Goal: Task Accomplishment & Management: Use online tool/utility

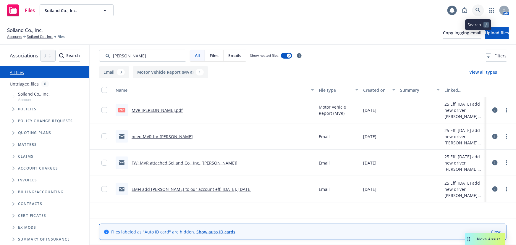
click at [476, 9] on icon at bounding box center [477, 10] width 5 height 5
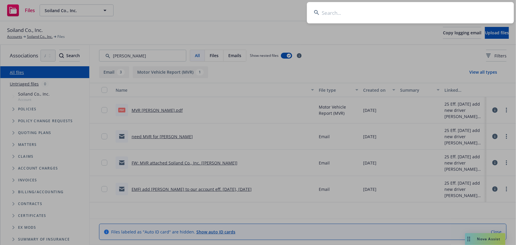
click at [345, 15] on input at bounding box center [410, 12] width 207 height 21
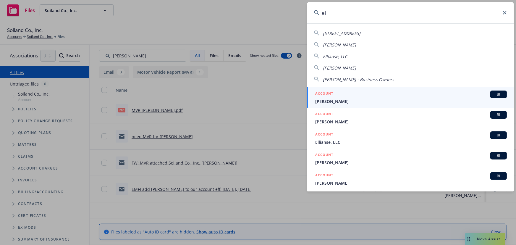
type input "e"
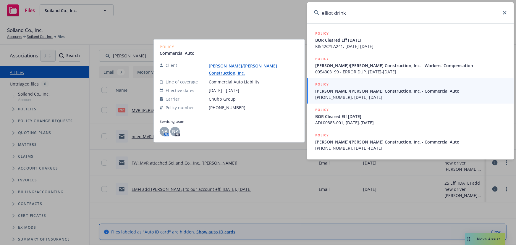
type input "elliot drink"
click at [386, 94] on span "[PHONE_NUMBER], [DATE]-[DATE]" at bounding box center [410, 97] width 191 height 6
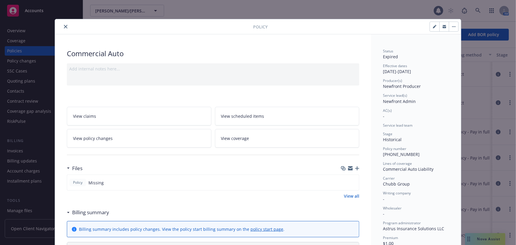
click at [64, 27] on icon "close" at bounding box center [66, 27] width 4 height 4
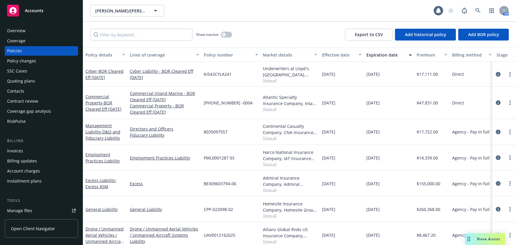
click at [26, 79] on div "Quoting plans" at bounding box center [21, 80] width 28 height 9
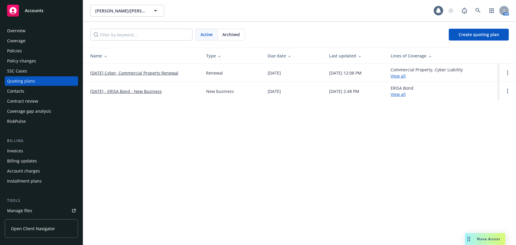
click at [136, 73] on link "11/25/25 Cyber, Commercial Property Renewal" at bounding box center [134, 73] width 88 height 6
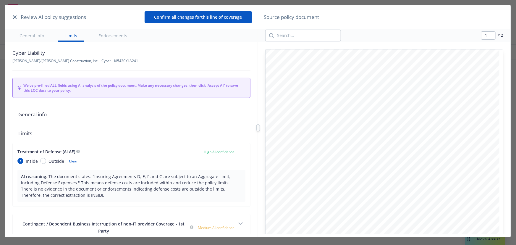
click at [15, 16] on icon "button" at bounding box center [15, 17] width 4 height 4
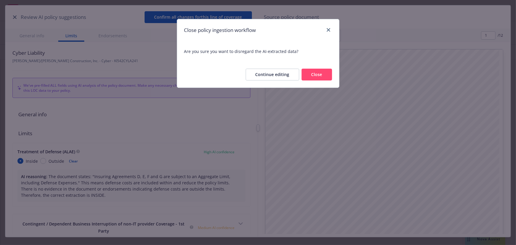
click at [315, 77] on button "Close" at bounding box center [316, 75] width 30 height 12
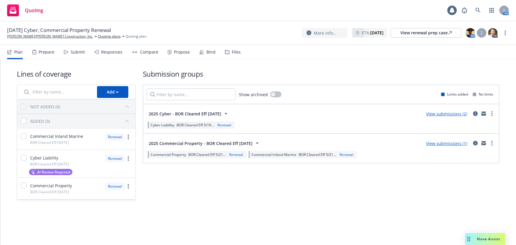
click at [448, 144] on link "View submissions (1)" at bounding box center [446, 143] width 41 height 6
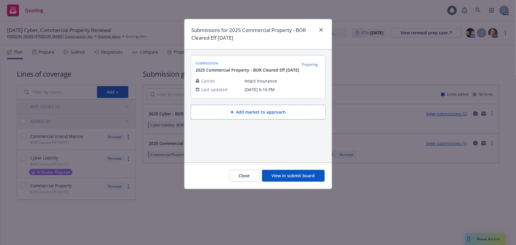
click at [296, 182] on div "Close View in submit board" at bounding box center [257, 175] width 147 height 26
click at [296, 172] on button "View in submit board" at bounding box center [293, 176] width 63 height 12
